Goal: Task Accomplishment & Management: Complete application form

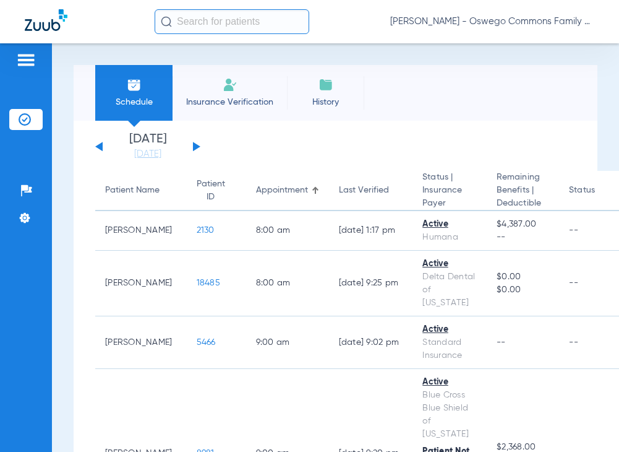
click at [227, 98] on span "Insurance Verification" at bounding box center [230, 102] width 96 height 12
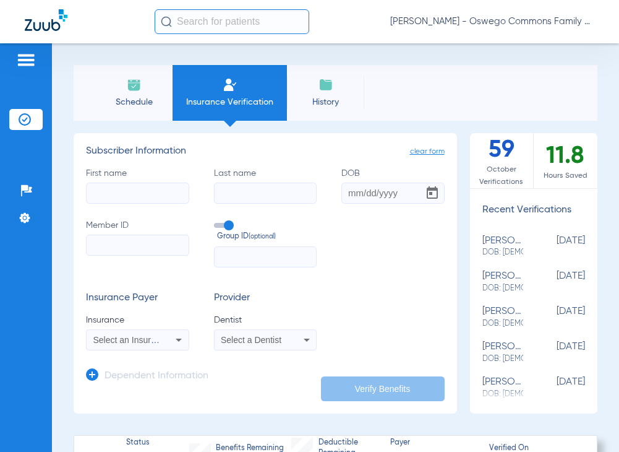
click at [133, 196] on input "First name" at bounding box center [137, 193] width 103 height 21
type input "kylar"
type input "[PERSON_NAME]"
type input "[DATE]"
click at [125, 250] on input "Member ID" at bounding box center [137, 245] width 103 height 21
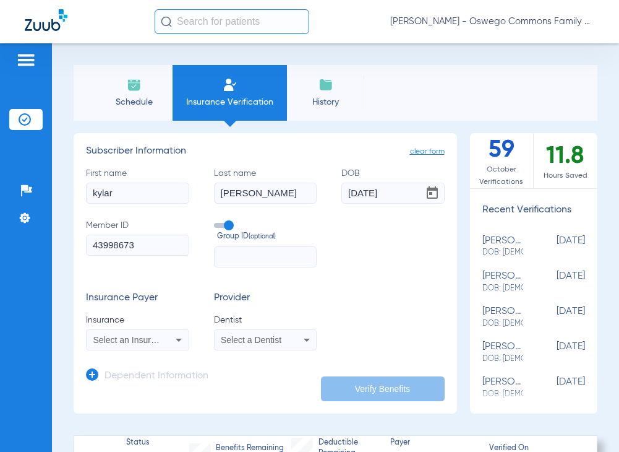
type input "43998673"
click at [259, 261] on input "text" at bounding box center [265, 256] width 103 height 21
type input "76415479"
click at [460, 301] on div "clear form Subscriber Information First name kylar Last name [PERSON_NAME] [DEM…" at bounding box center [336, 273] width 524 height 280
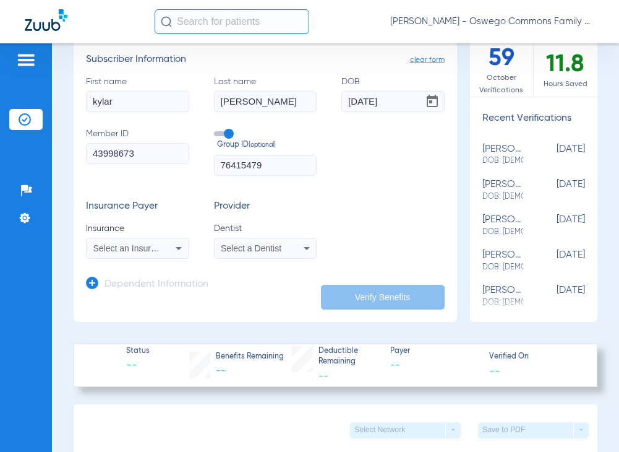
scroll to position [124, 0]
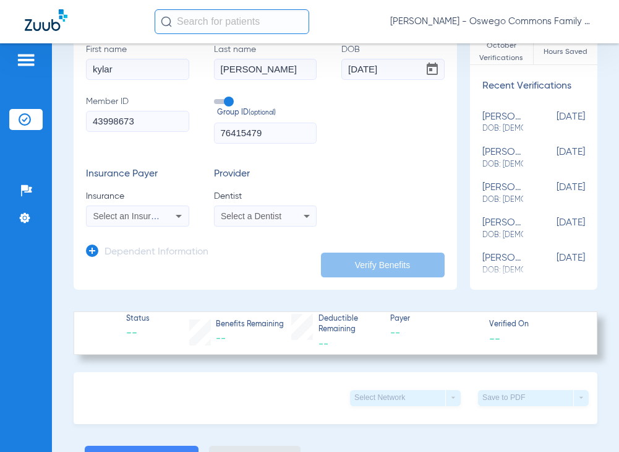
click at [179, 220] on icon at bounding box center [178, 216] width 15 height 15
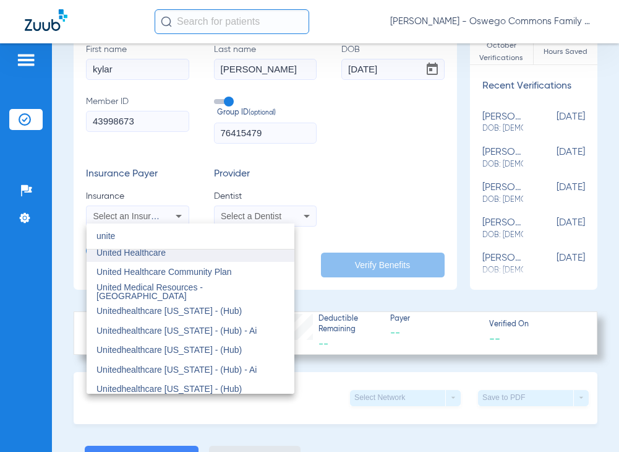
type input "unite"
click at [162, 258] on mat-option "United Healthcare" at bounding box center [191, 253] width 208 height 20
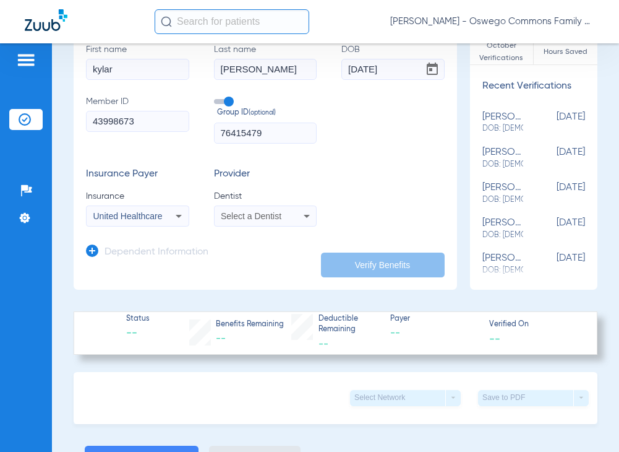
click at [306, 216] on icon at bounding box center [307, 216] width 15 height 15
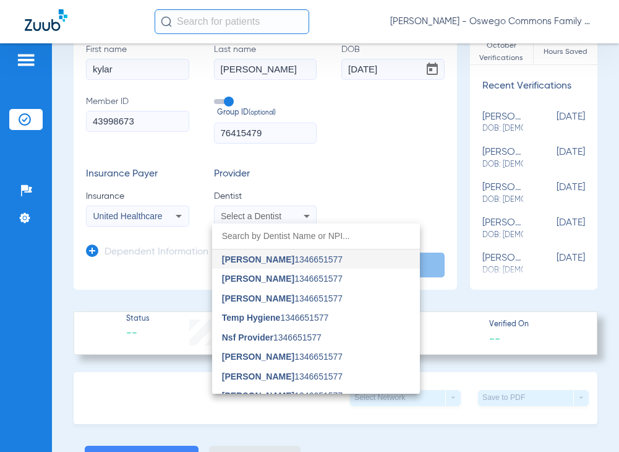
type input "n"
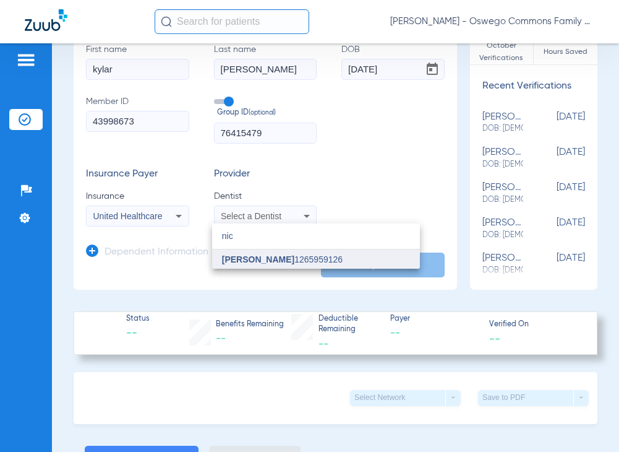
type input "nic"
click at [296, 260] on span "[PERSON_NAME] 1265959126" at bounding box center [282, 259] width 121 height 9
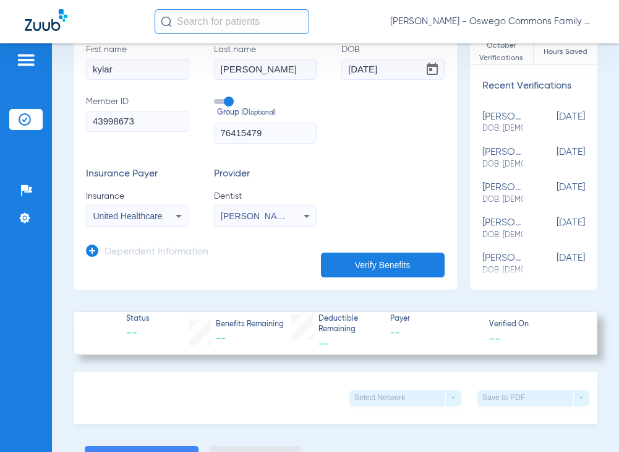
click at [387, 197] on div "Insurance Payer Insurance United Healthcare Provider Dentist [PERSON_NAME] 1265…" at bounding box center [265, 197] width 359 height 58
click at [93, 250] on icon at bounding box center [92, 250] width 12 height 12
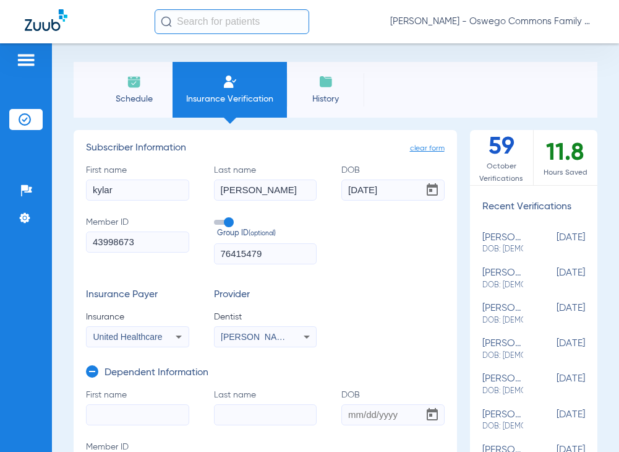
scroll to position [0, 0]
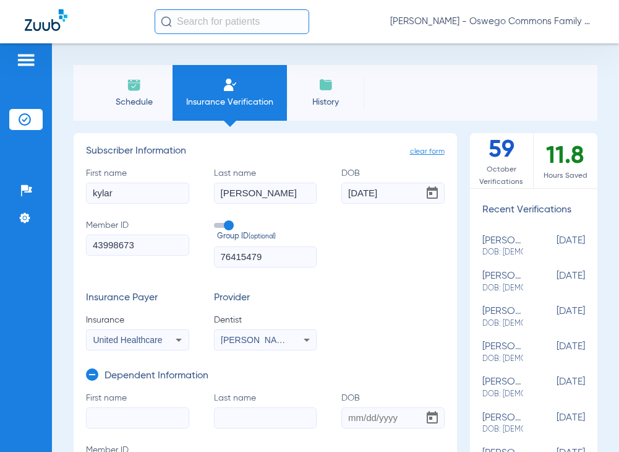
drag, startPoint x: 136, startPoint y: 196, endPoint x: 85, endPoint y: 201, distance: 50.9
click at [85, 201] on app-manual-verification-form "clear form Subscriber Information First name kylar Last name [PERSON_NAME] [DEM…" at bounding box center [266, 330] width 384 height 394
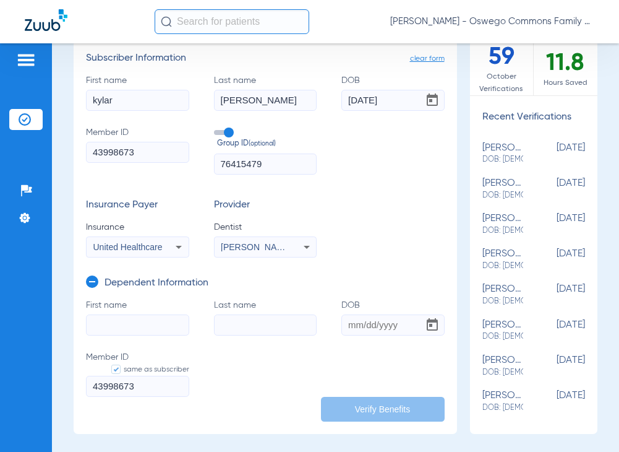
scroll to position [124, 0]
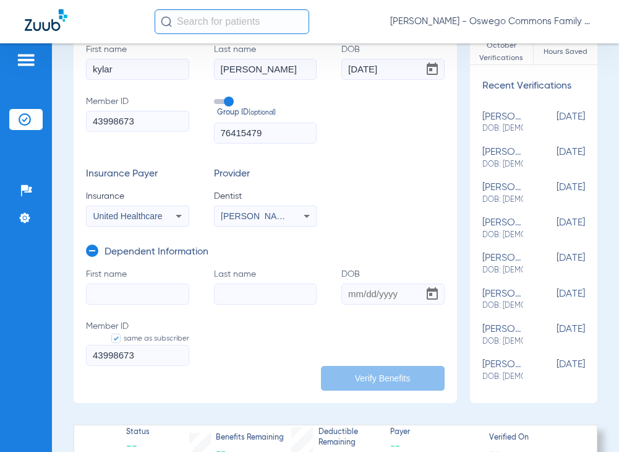
click at [114, 288] on input "First name" at bounding box center [137, 293] width 103 height 21
type input "kylar"
click at [242, 298] on input "Last name" at bounding box center [265, 293] width 103 height 21
type input "[PERSON_NAME]"
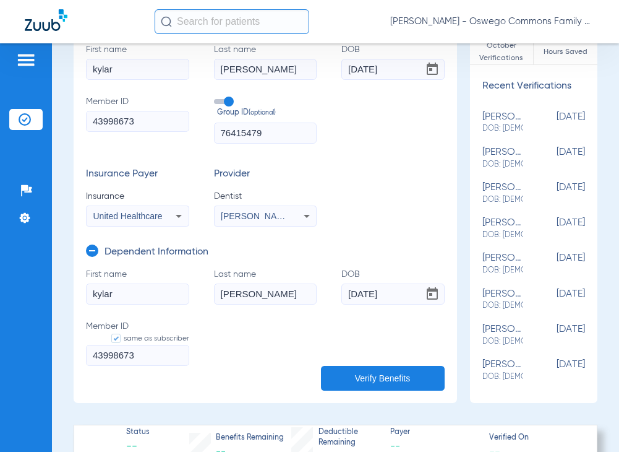
type input "[DATE]"
drag, startPoint x: 121, startPoint y: 69, endPoint x: 18, endPoint y: 54, distance: 104.4
click at [27, 55] on div "Patients Insurance Verification Setup Help Center Settings Schedule Insurance V…" at bounding box center [309, 269] width 619 height 452
type input "[PERSON_NAME]"
type input "5"
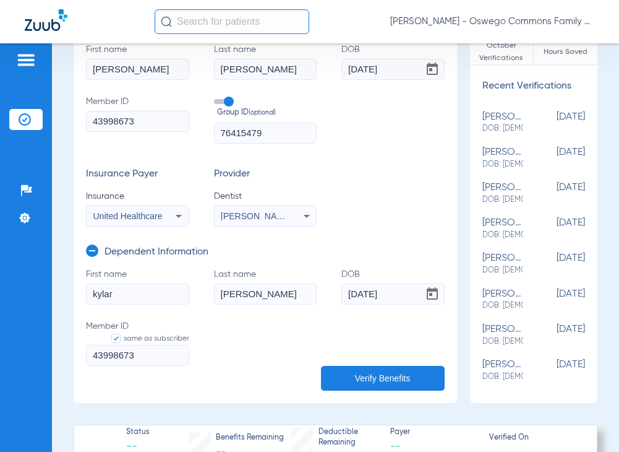
type input "[DATE]"
click at [360, 371] on button "Verify Benefits" at bounding box center [383, 378] width 124 height 25
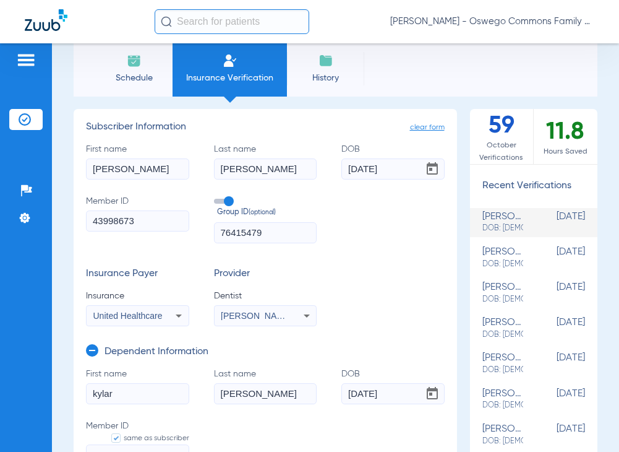
scroll to position [0, 0]
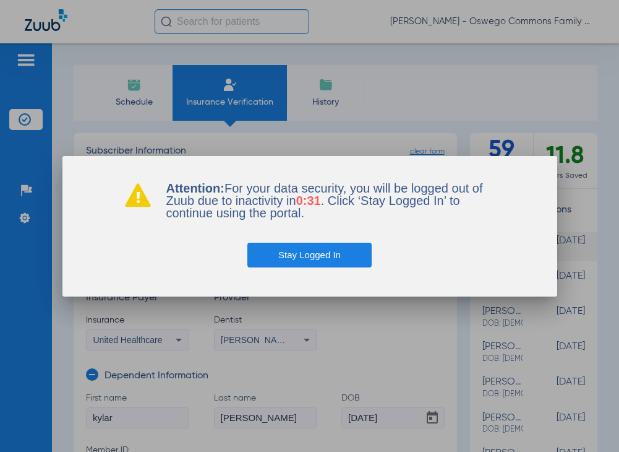
drag, startPoint x: 323, startPoint y: 256, endPoint x: 329, endPoint y: 248, distance: 9.8
click at [323, 256] on button "Stay Logged In" at bounding box center [310, 255] width 124 height 25
